Goal: Task Accomplishment & Management: Manage account settings

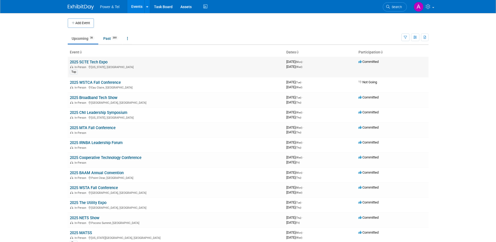
click at [90, 62] on link "2025 SCTE Tech Expo" at bounding box center [89, 62] width 38 height 5
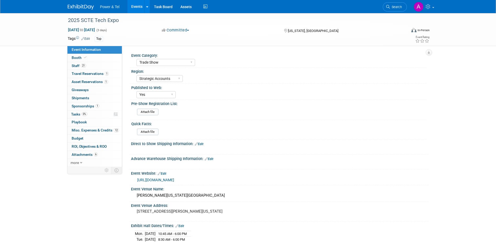
select select "Trade Show"
select select "Strategic Accounts"
select select "Yes"
click at [91, 130] on span "Misc. Expenses & Credits 12" at bounding box center [95, 130] width 47 height 4
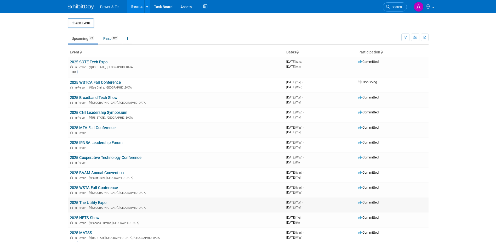
click at [100, 201] on link "2025 The Utility Expo" at bounding box center [88, 202] width 37 height 5
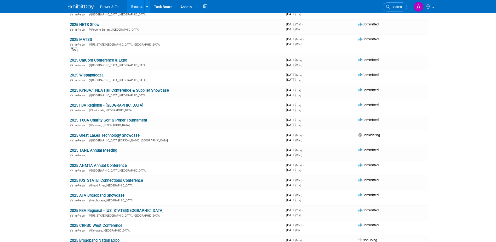
scroll to position [193, 0]
click at [132, 135] on link "2025 Great Lakes Technology Showcase" at bounding box center [105, 135] width 70 height 5
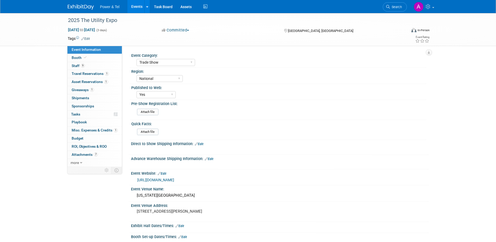
select select "Trade Show"
select select "National"
select select "Yes"
click at [104, 127] on link "1 Misc. Expenses & Credits 1" at bounding box center [95, 130] width 54 height 8
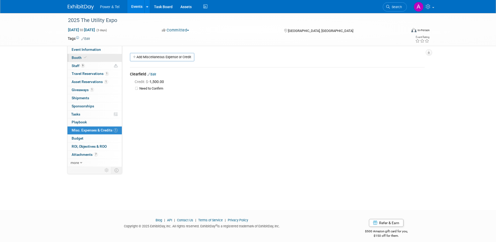
click at [96, 54] on link "Booth" at bounding box center [95, 58] width 54 height 8
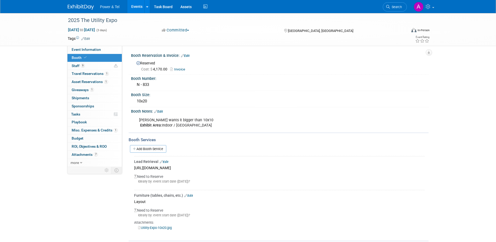
scroll to position [55, 0]
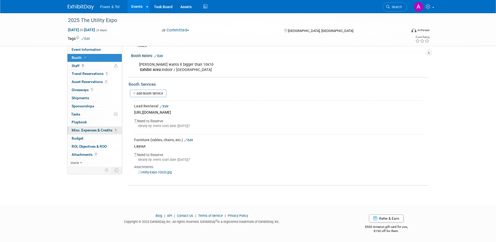
click at [96, 132] on link "1 Misc. Expenses & Credits 1" at bounding box center [95, 130] width 54 height 8
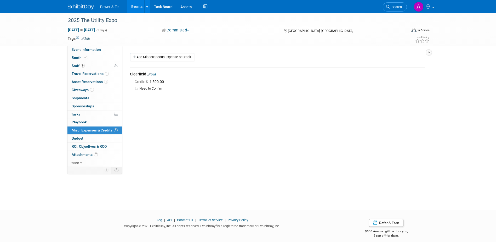
click at [315, 81] on div "Credit: $ -1,500.00" at bounding box center [280, 81] width 290 height 5
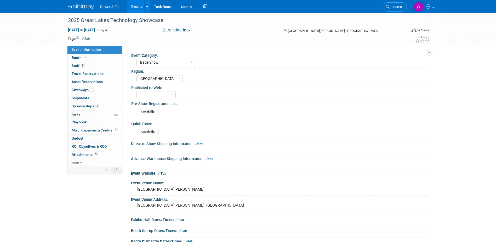
select select "Trade Show"
select select "[GEOGRAPHIC_DATA]"
click at [92, 60] on link "Booth" at bounding box center [95, 58] width 54 height 8
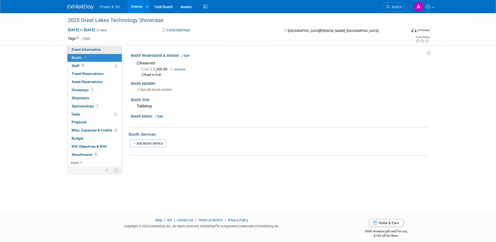
click at [97, 51] on span "Event Information" at bounding box center [86, 49] width 29 height 4
select select "Trade Show"
select select "[GEOGRAPHIC_DATA]"
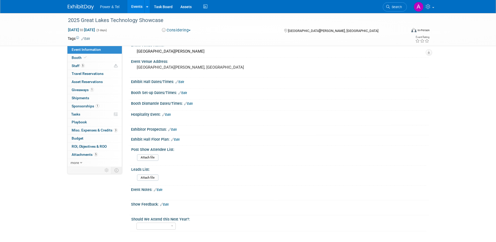
scroll to position [143, 0]
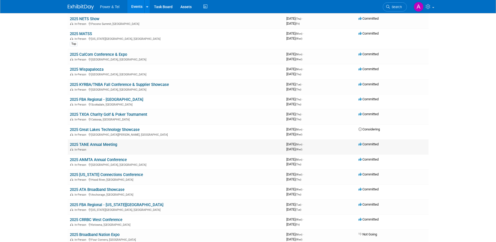
scroll to position [199, 0]
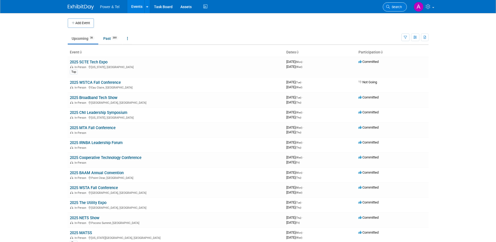
click at [390, 4] on link "Search" at bounding box center [395, 6] width 24 height 9
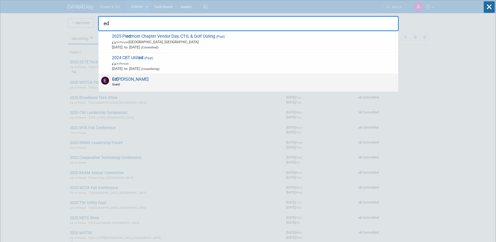
type input "ed"
click at [141, 78] on div "Ed ward Sudina Guest" at bounding box center [249, 83] width 300 height 18
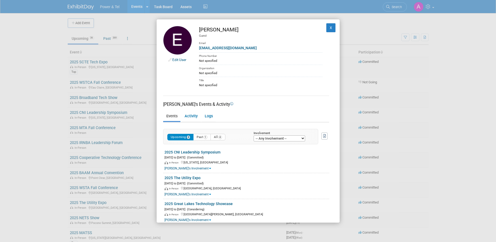
scroll to position [10, 0]
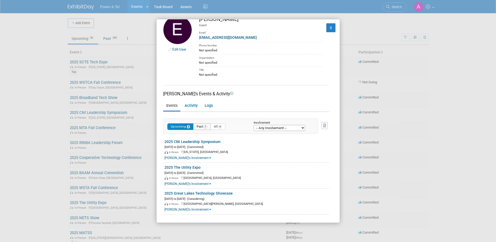
click at [202, 126] on button "Past 1" at bounding box center [202, 126] width 18 height 7
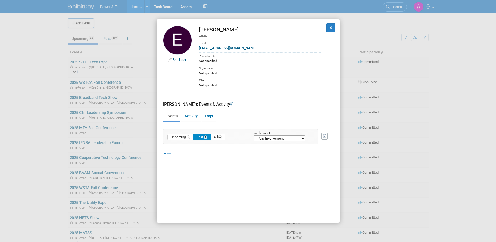
scroll to position [0, 0]
click at [217, 138] on button "All 4" at bounding box center [218, 137] width 15 height 7
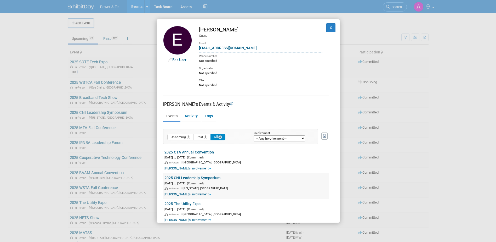
click at [195, 194] on link "[PERSON_NAME]'s Involvement" at bounding box center [188, 194] width 47 height 4
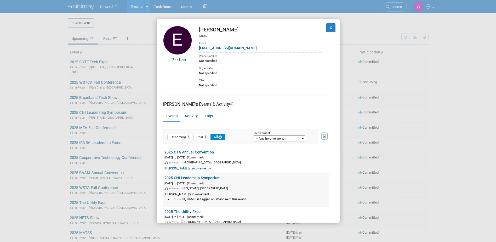
scroll to position [44, 0]
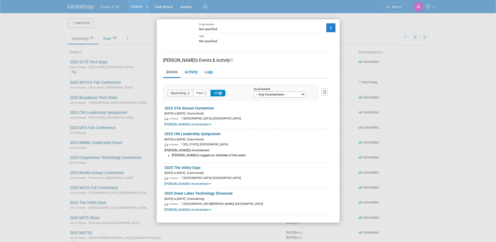
click at [181, 92] on button "Upcoming 3" at bounding box center [181, 93] width 26 height 7
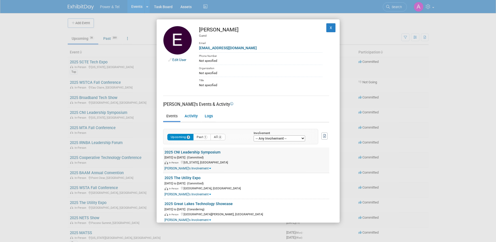
click at [201, 150] on link "2025 CNI Leadership Symposium" at bounding box center [193, 152] width 56 height 4
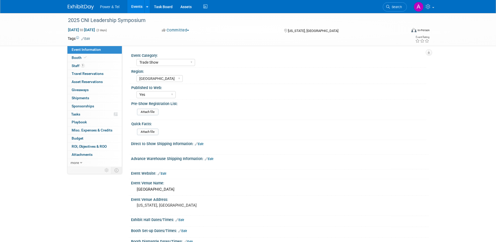
select select "Trade Show"
select select "[GEOGRAPHIC_DATA]"
select select "Yes"
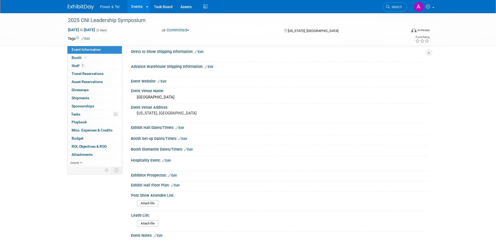
scroll to position [92, 0]
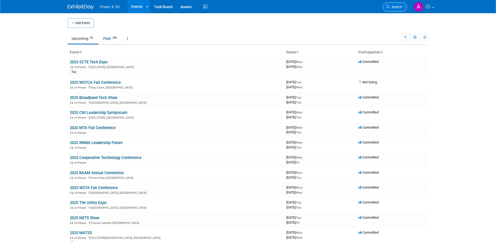
click at [395, 9] on link "Search" at bounding box center [395, 6] width 24 height 9
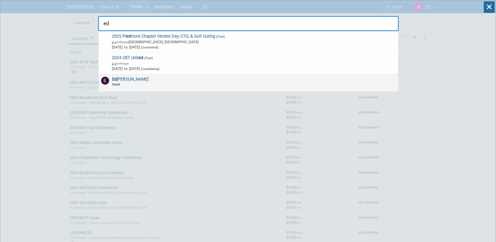
type input "ed"
click at [138, 77] on span "[PERSON_NAME] [PERSON_NAME] Guest" at bounding box center [130, 82] width 38 height 10
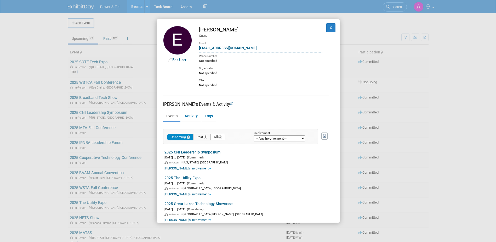
click at [201, 138] on button "Past 1" at bounding box center [202, 137] width 18 height 7
